Goal: Find specific page/section: Find specific page/section

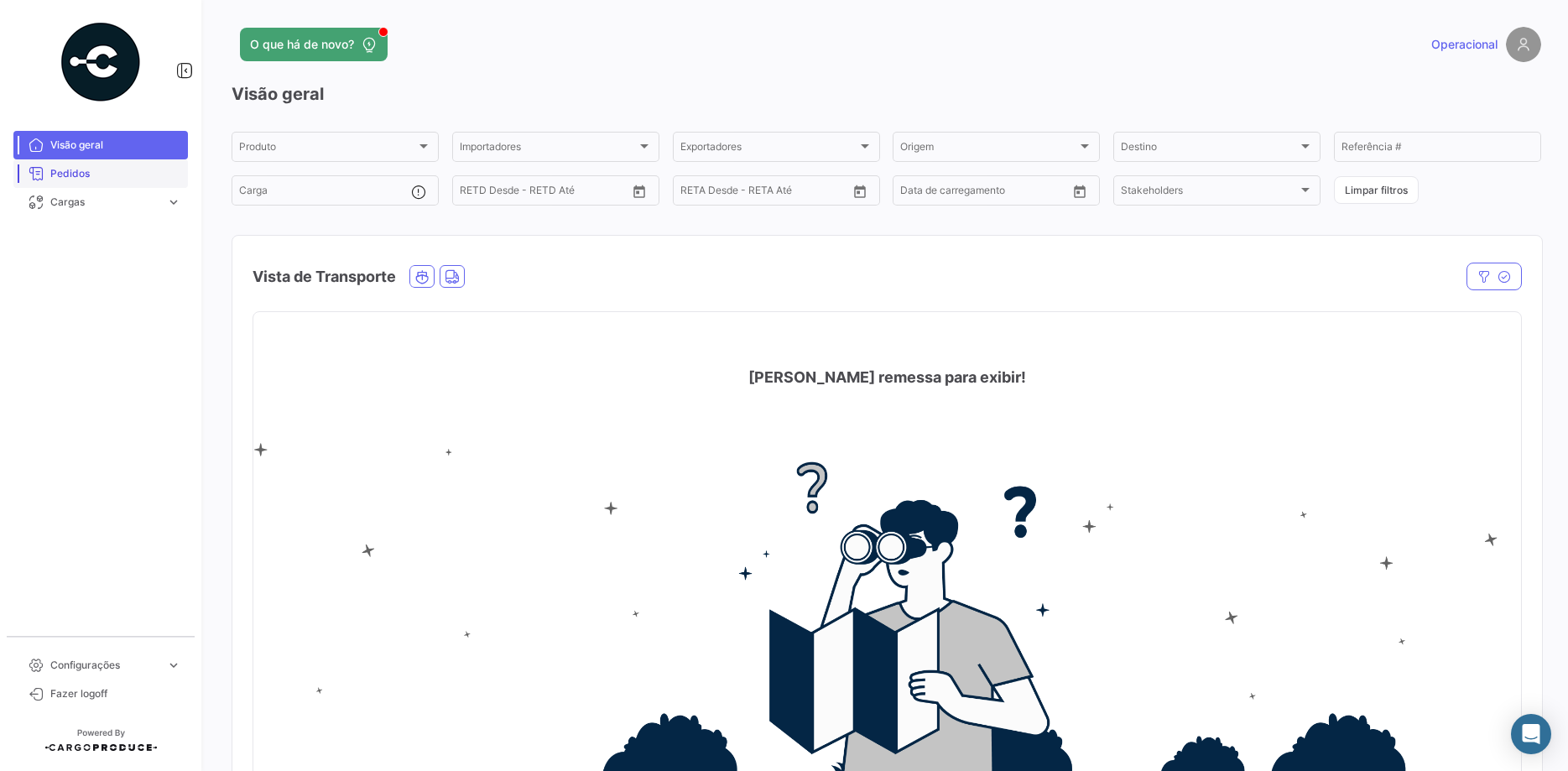
click at [66, 178] on span "Pedidos" at bounding box center [115, 174] width 131 height 15
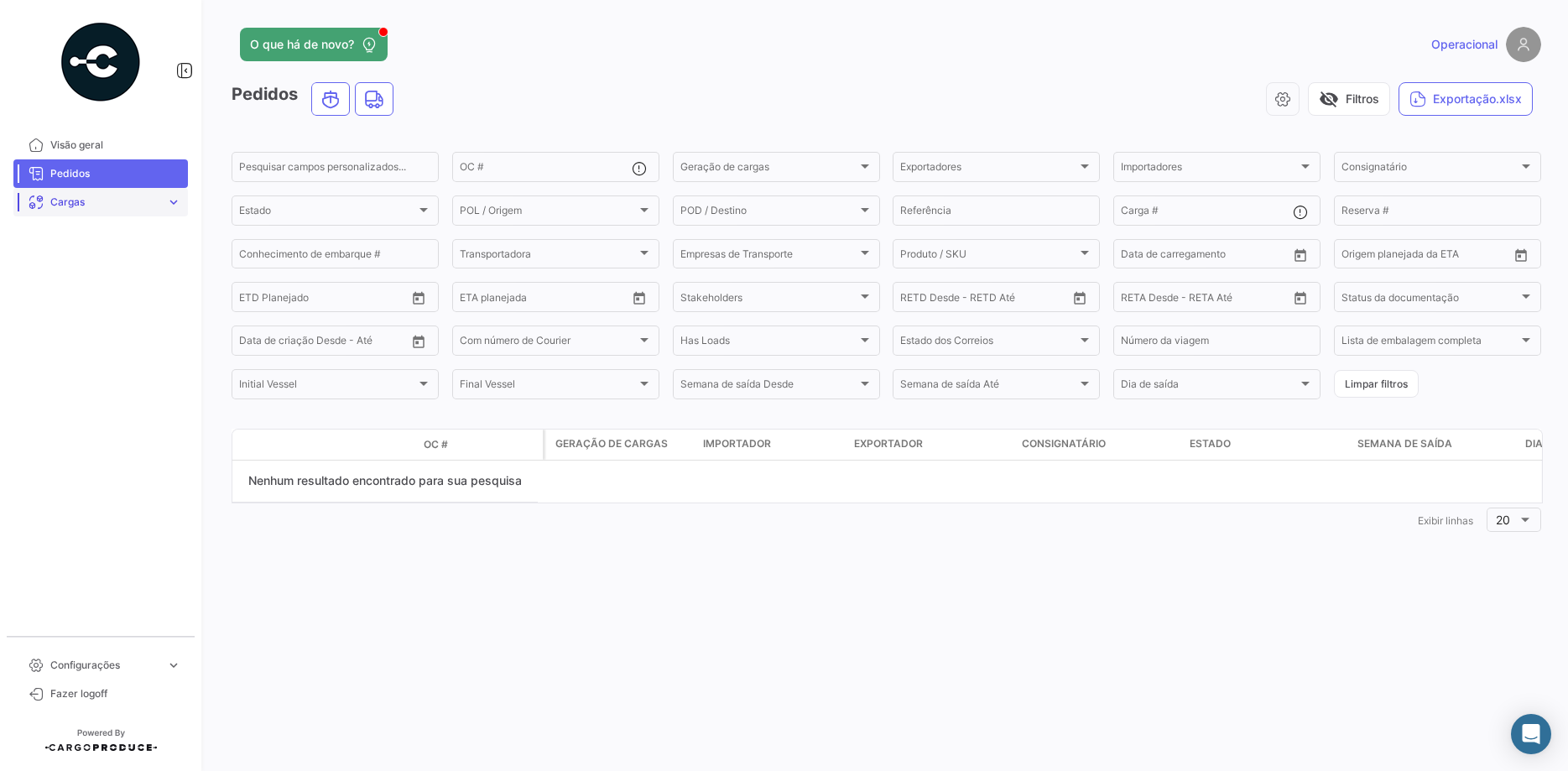
click at [125, 199] on span "Cargas" at bounding box center [104, 202] width 109 height 15
click at [129, 168] on span "Pedidos" at bounding box center [115, 174] width 131 height 15
click at [108, 174] on span "Pedidos" at bounding box center [115, 174] width 131 height 15
click at [64, 176] on span "Pedidos" at bounding box center [115, 174] width 131 height 15
click at [87, 151] on span "Visão geral" at bounding box center [115, 145] width 131 height 15
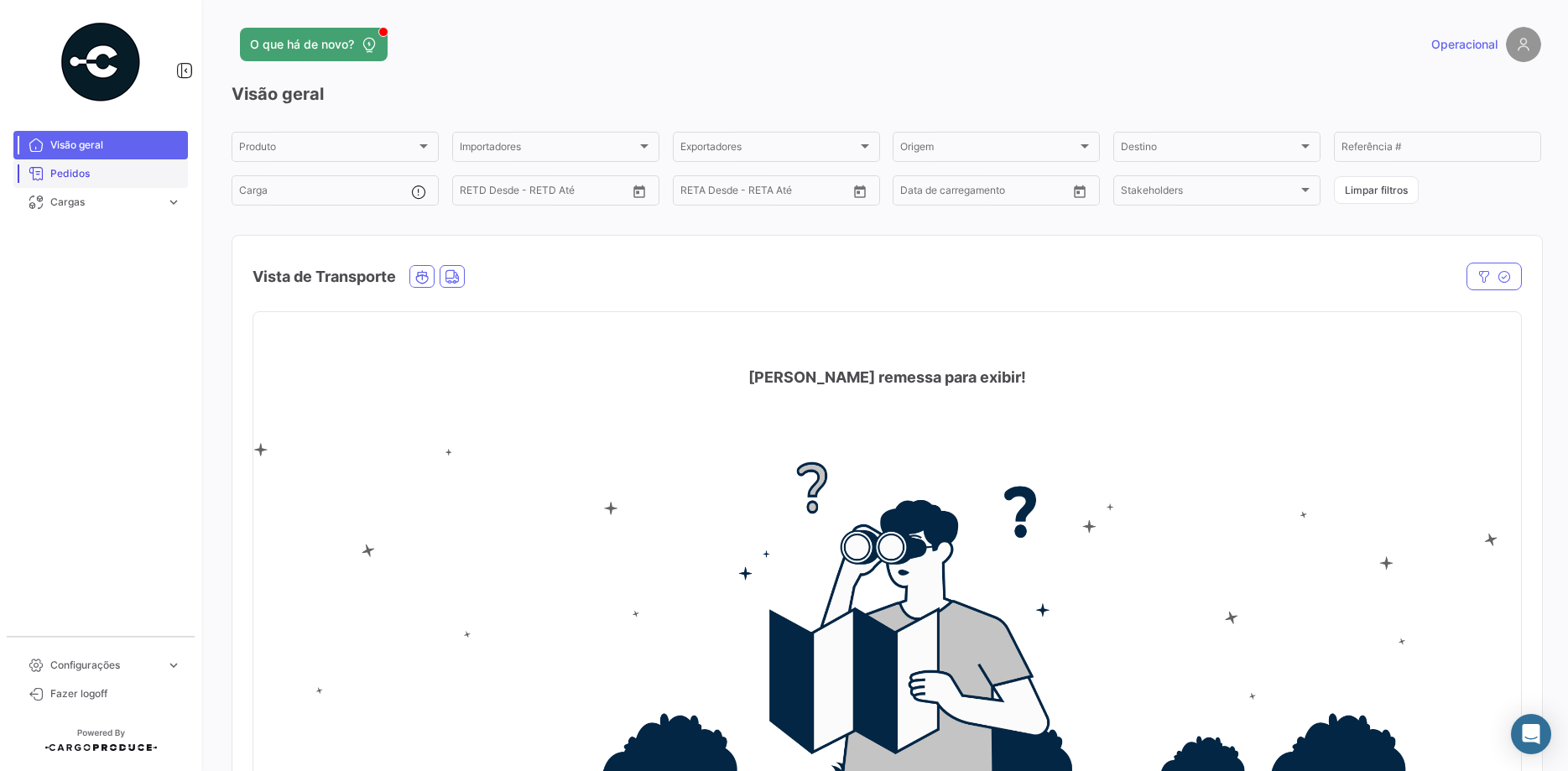
click at [75, 172] on span "Pedidos" at bounding box center [115, 174] width 131 height 15
